Goal: Task Accomplishment & Management: Complete application form

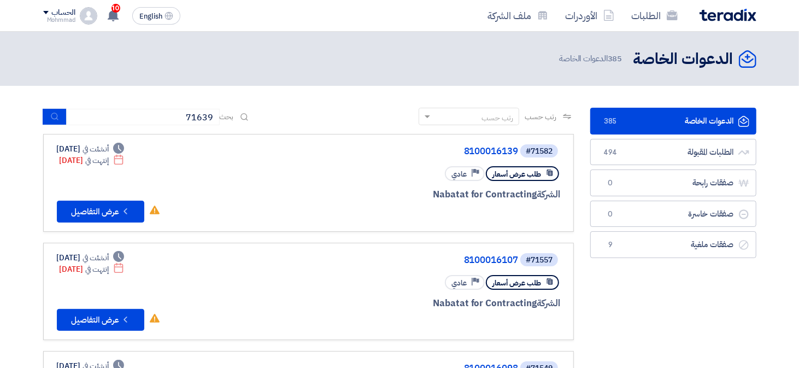
type input "71639"
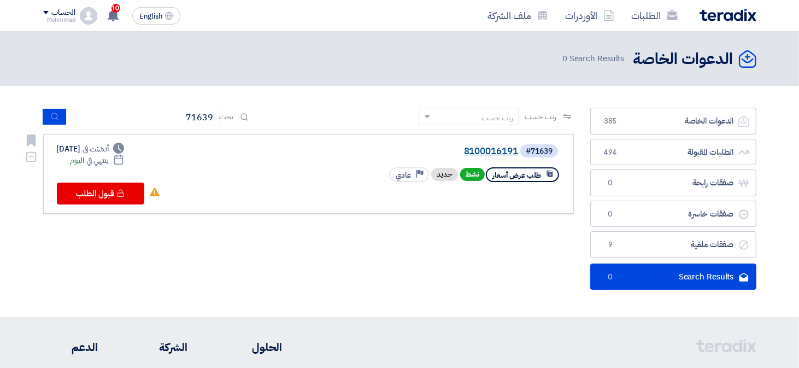
click at [490, 149] on link "8100016191" at bounding box center [409, 152] width 219 height 10
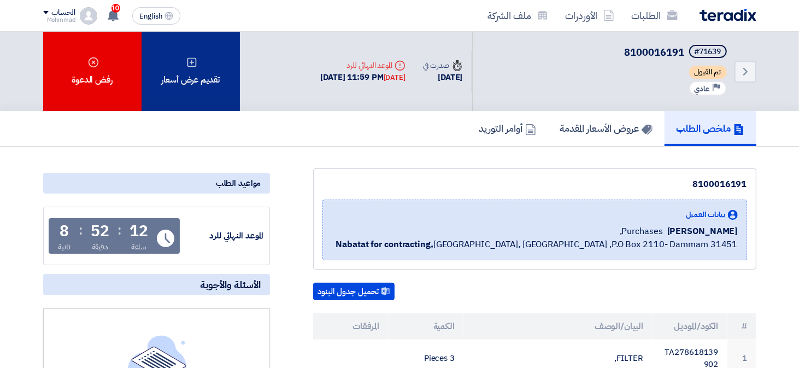
click at [164, 79] on div "تقديم عرض أسعار" at bounding box center [191, 71] width 98 height 79
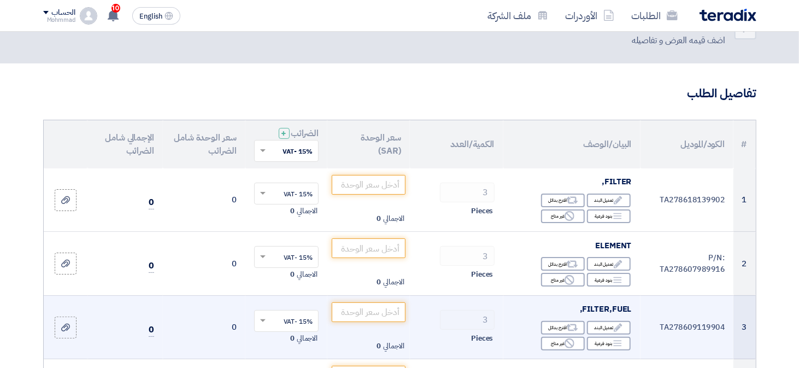
scroll to position [55, 0]
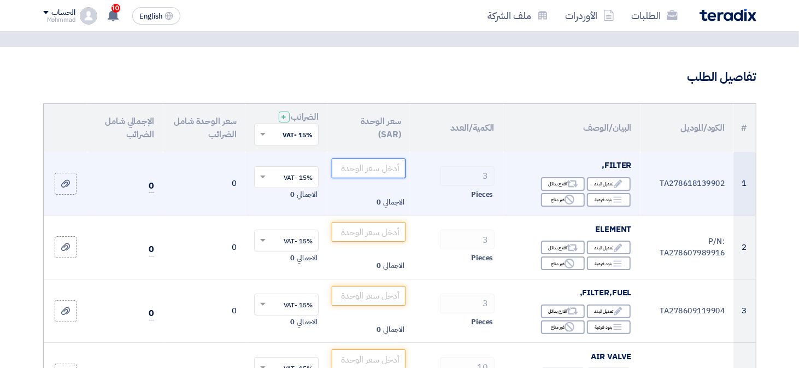
click at [382, 168] on input "number" at bounding box center [369, 169] width 74 height 20
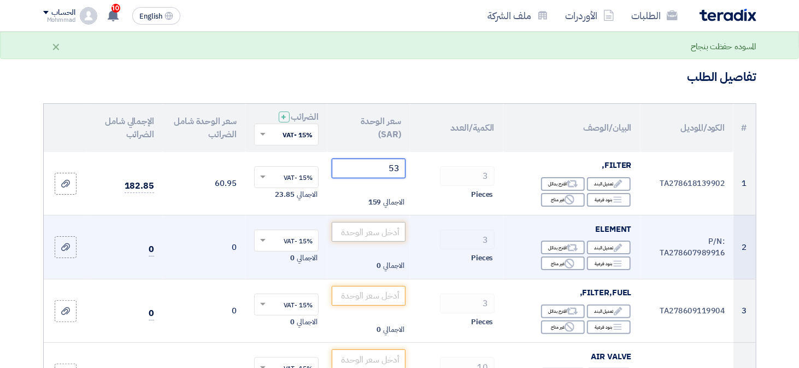
type input "53"
click at [370, 232] on input "number" at bounding box center [369, 232] width 74 height 20
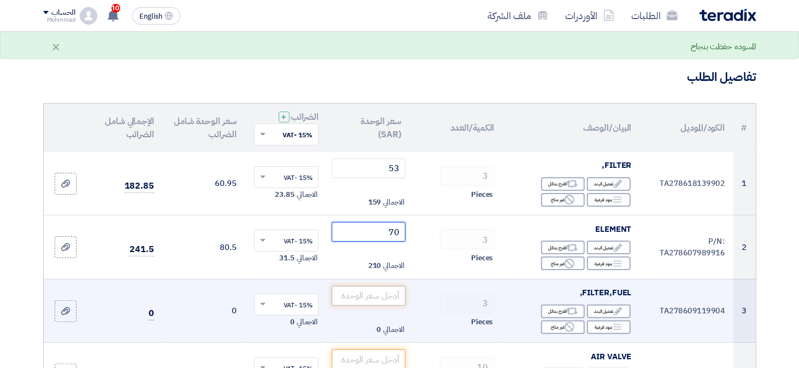
type input "70"
click at [378, 300] on input "number" at bounding box center [369, 296] width 74 height 20
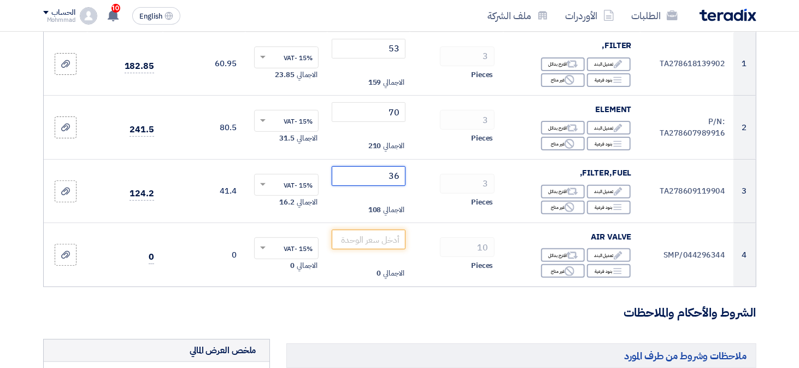
scroll to position [219, 0]
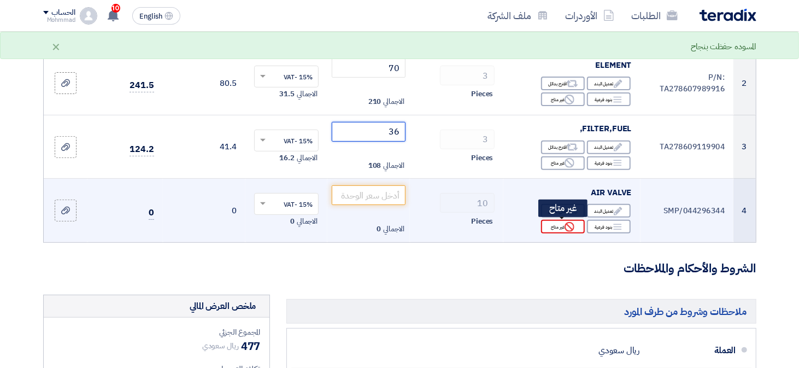
type input "36"
click at [556, 225] on div "Reject غير متاح" at bounding box center [563, 227] width 44 height 14
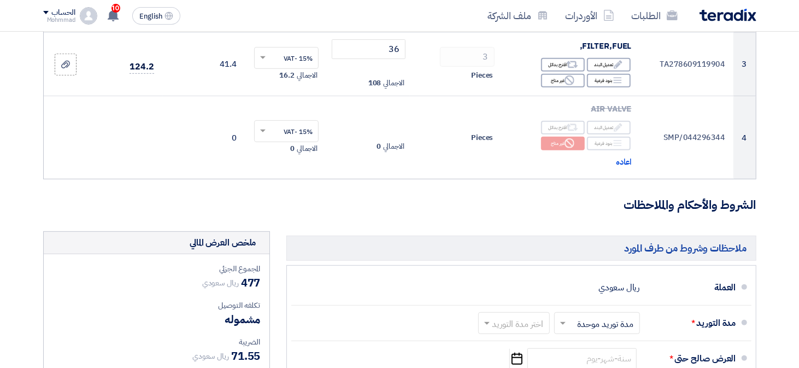
scroll to position [437, 0]
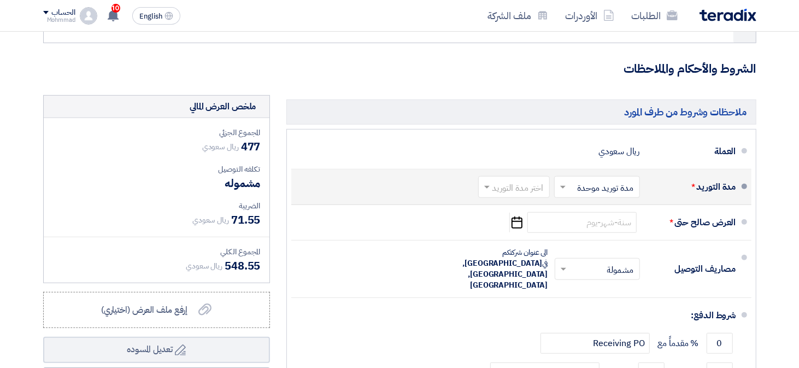
click at [507, 191] on input "text" at bounding box center [512, 188] width 66 height 16
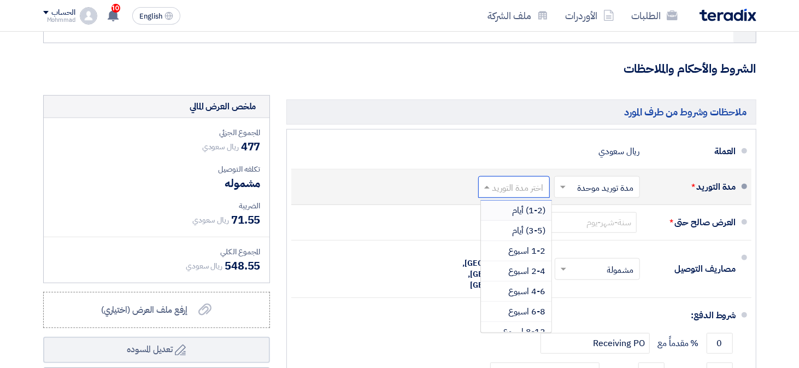
click at [516, 213] on span "(1-2) أيام" at bounding box center [529, 210] width 33 height 13
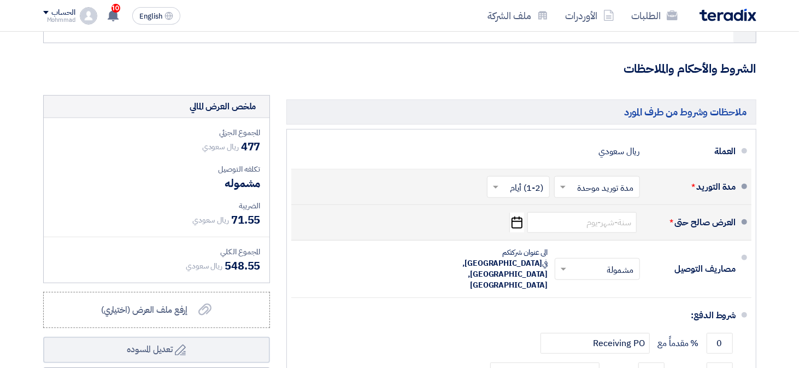
click at [518, 225] on icon "Pick a date" at bounding box center [517, 223] width 15 height 20
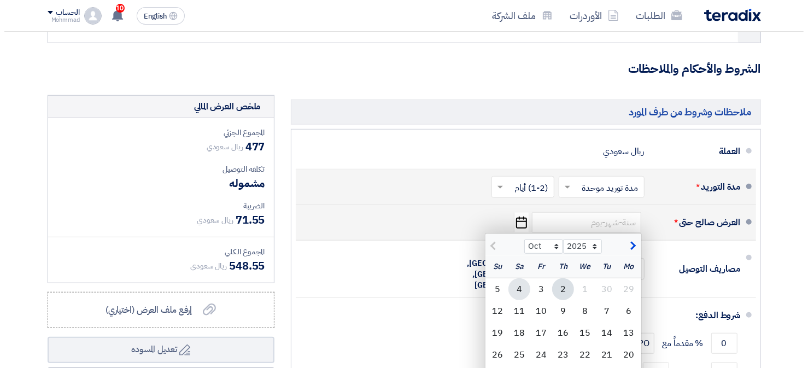
scroll to position [547, 0]
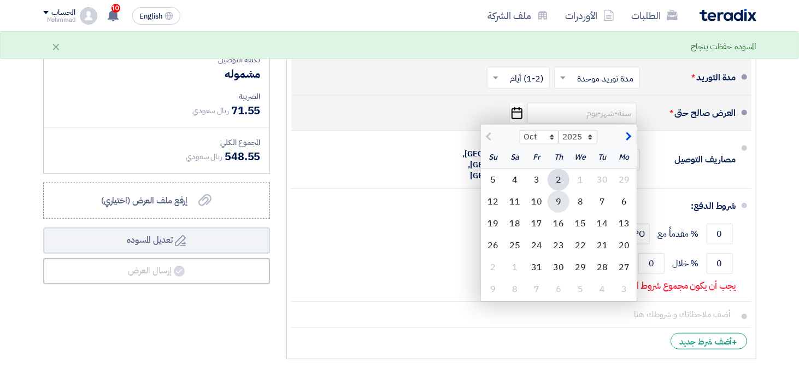
click at [556, 201] on div "9" at bounding box center [559, 202] width 22 height 22
type input "[DATE]"
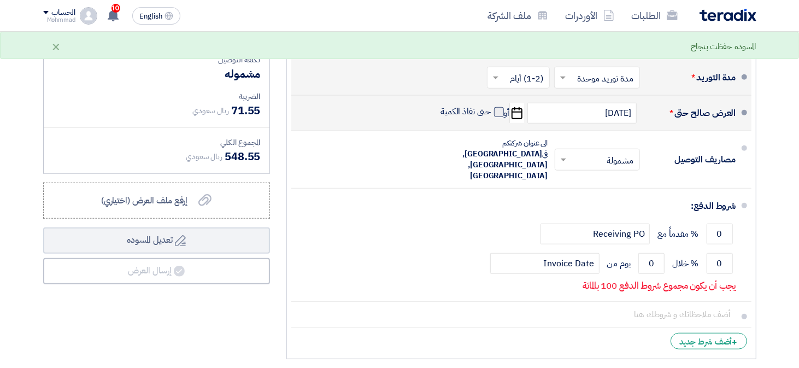
click at [497, 110] on span at bounding box center [499, 112] width 10 height 10
click at [491, 110] on input "حتى نفاذ الكمية" at bounding box center [465, 116] width 52 height 21
checkbox input "true"
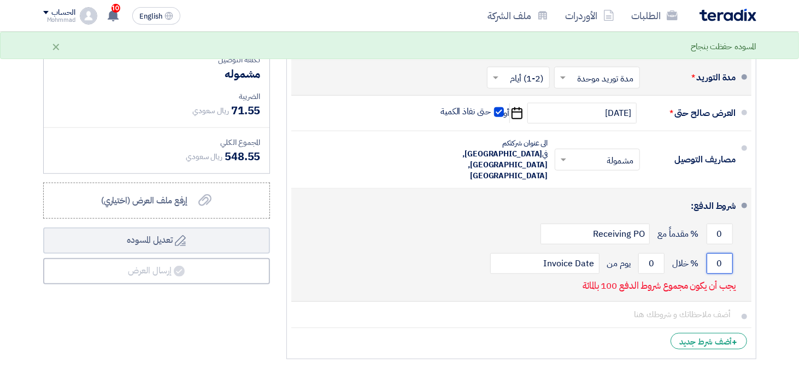
click at [719, 253] on input "0" at bounding box center [720, 263] width 26 height 21
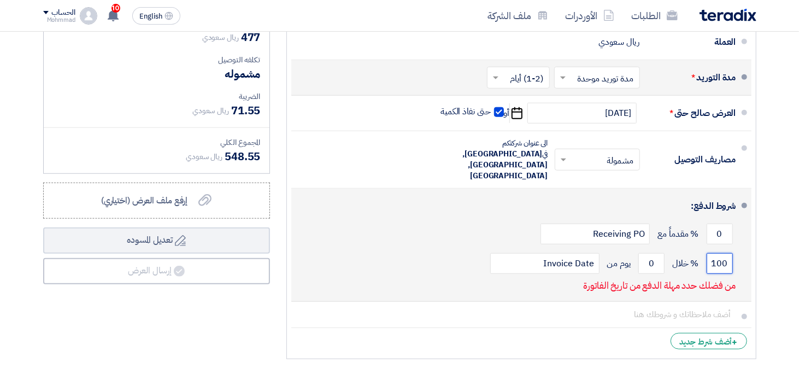
type input "100"
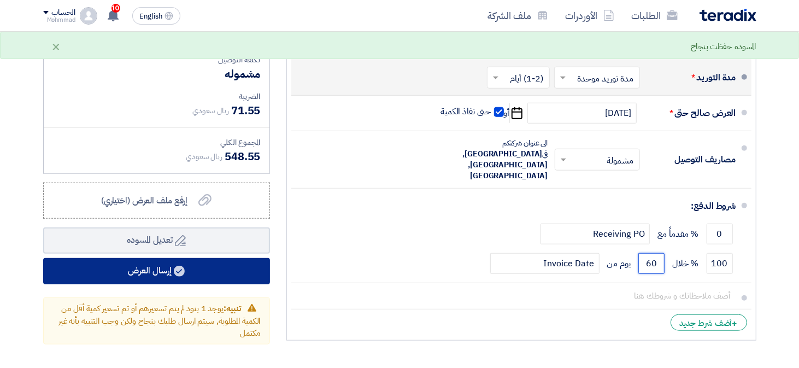
type input "60"
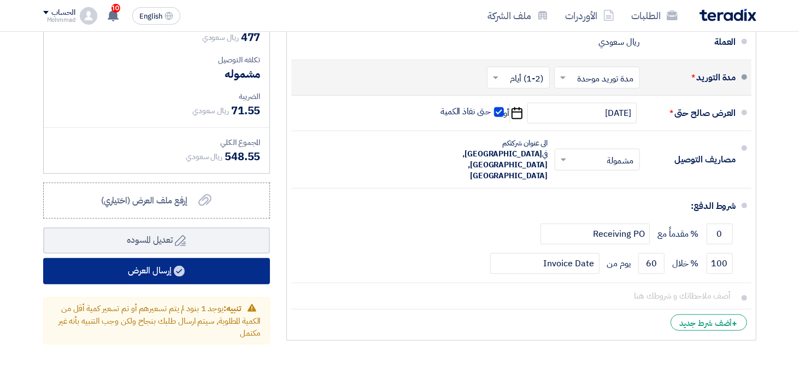
click at [214, 274] on button "إرسال العرض" at bounding box center [156, 271] width 227 height 26
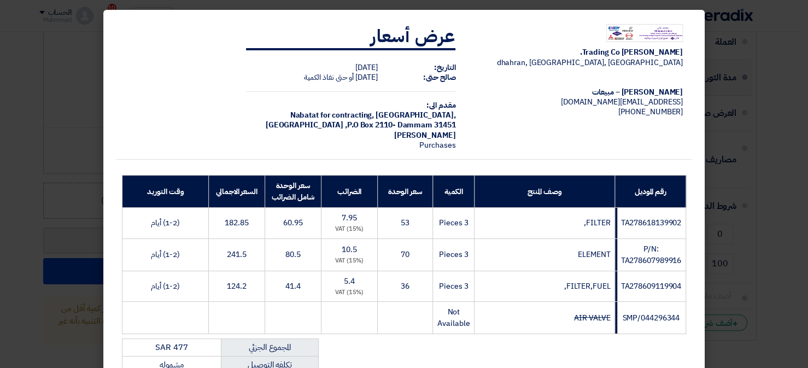
scroll to position [207, 0]
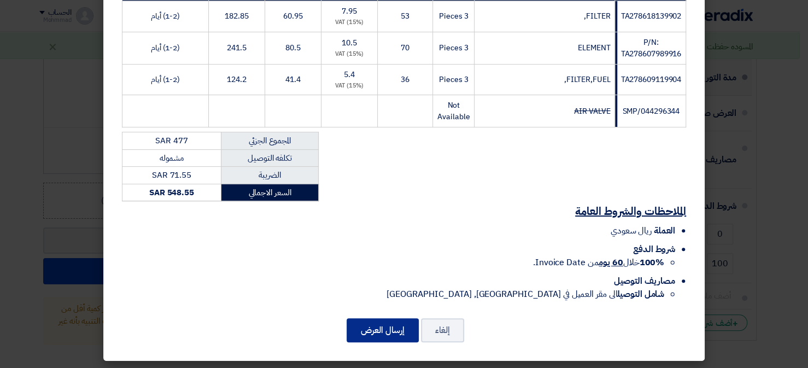
click at [388, 338] on button "إرسال العرض" at bounding box center [383, 330] width 72 height 24
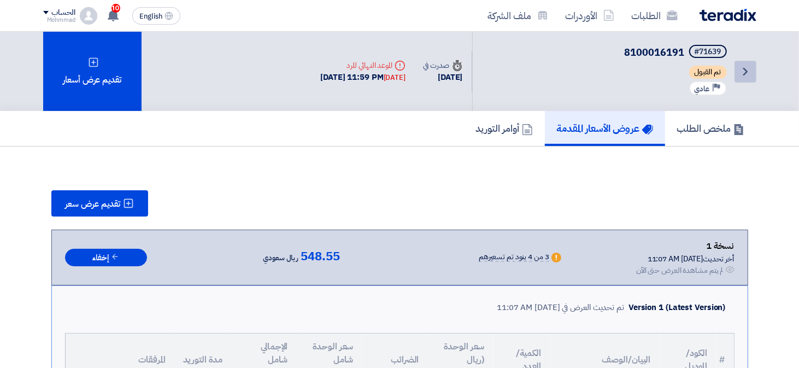
click at [747, 71] on icon "Back" at bounding box center [745, 71] width 13 height 13
